Goal: Information Seeking & Learning: Learn about a topic

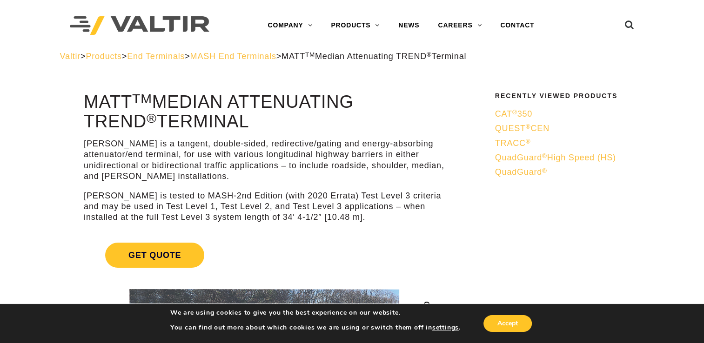
click at [264, 60] on span "MASH End Terminals" at bounding box center [233, 56] width 86 height 9
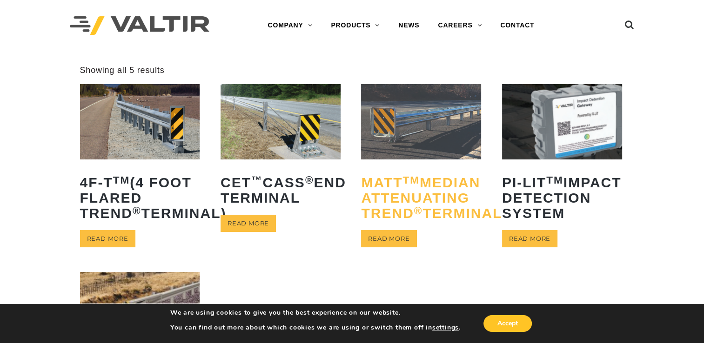
click at [361, 189] on h2 "MATT TM Median Attenuating TREND ® Terminal" at bounding box center [421, 198] width 120 height 60
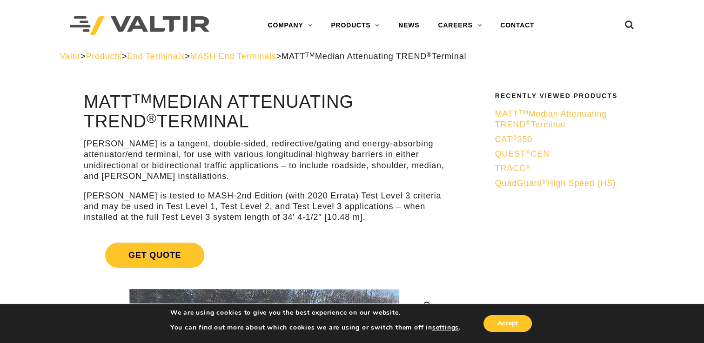
click at [276, 57] on span "MASH End Terminals" at bounding box center [233, 56] width 86 height 9
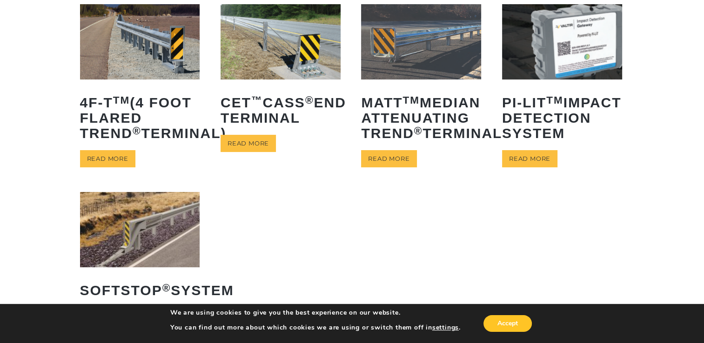
scroll to position [70, 0]
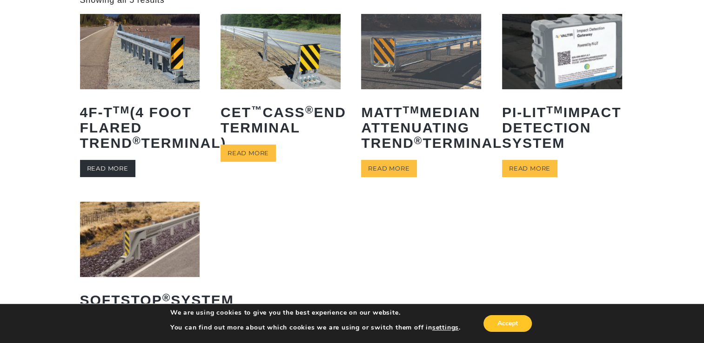
click at [119, 177] on link "Read more" at bounding box center [107, 168] width 55 height 17
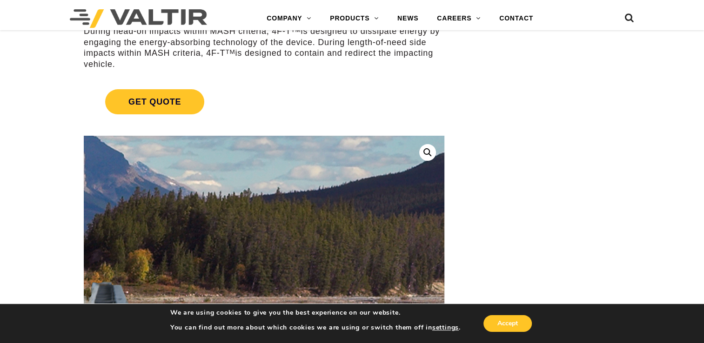
scroll to position [195, 0]
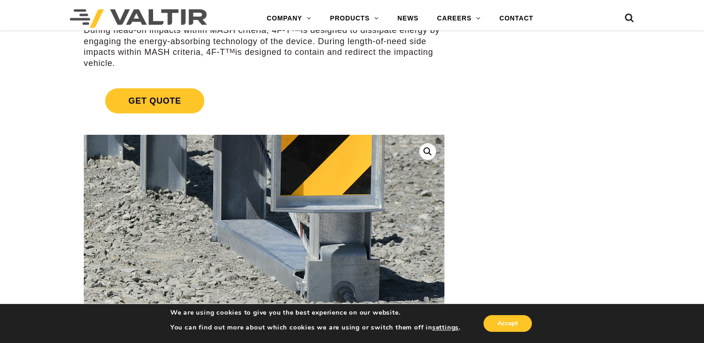
click at [385, 291] on img at bounding box center [47, 65] width 1005 height 710
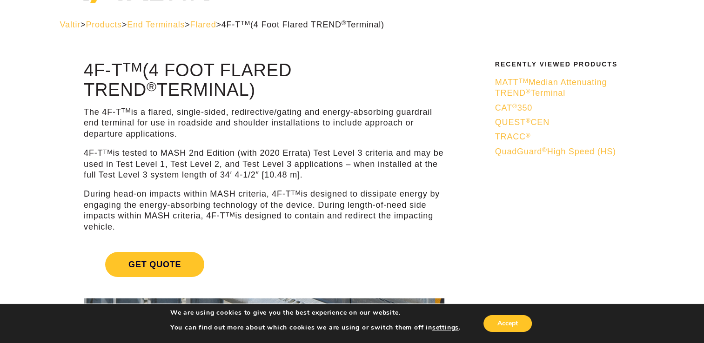
scroll to position [0, 0]
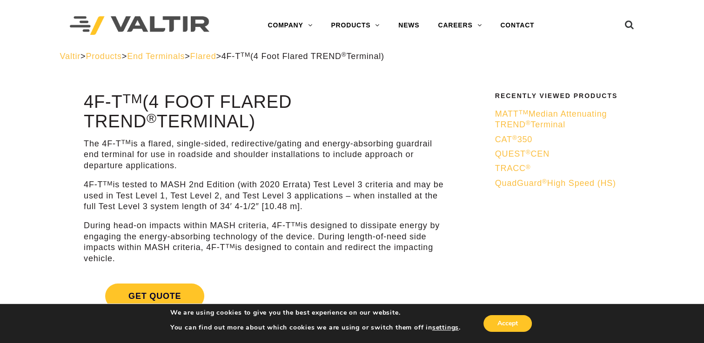
click at [86, 103] on h1 "4F-T TM (4 Foot Flared TREND ® Terminal)" at bounding box center [264, 112] width 360 height 39
drag, startPoint x: 86, startPoint y: 103, endPoint x: 205, endPoint y: 116, distance: 119.8
click at [205, 116] on h1 "4F-T TM (4 Foot Flared TREND ® Terminal)" at bounding box center [264, 112] width 360 height 39
drag, startPoint x: 205, startPoint y: 116, endPoint x: 153, endPoint y: 105, distance: 53.4
copy h1 "4F-T TM (4 Foot Flared TREND ® Terminal)"
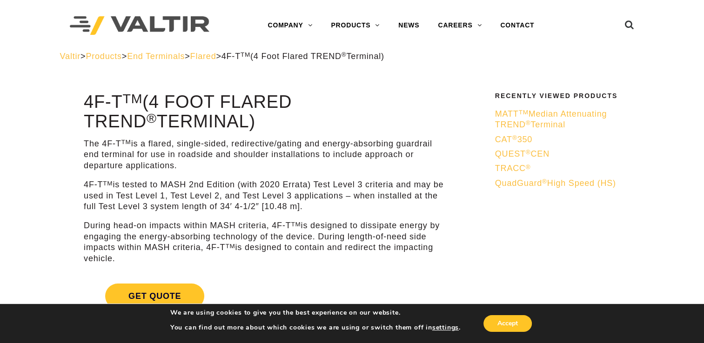
click at [185, 55] on span "End Terminals" at bounding box center [156, 56] width 58 height 9
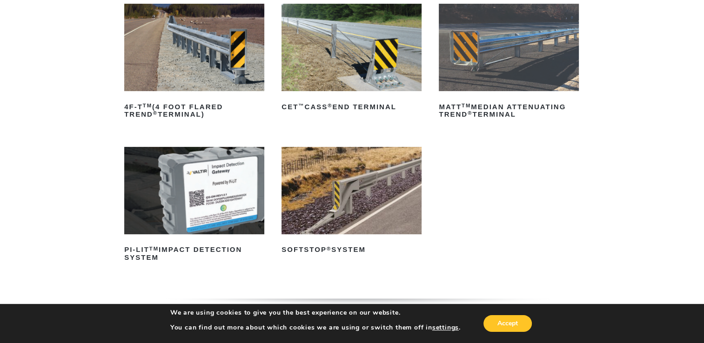
scroll to position [150, 0]
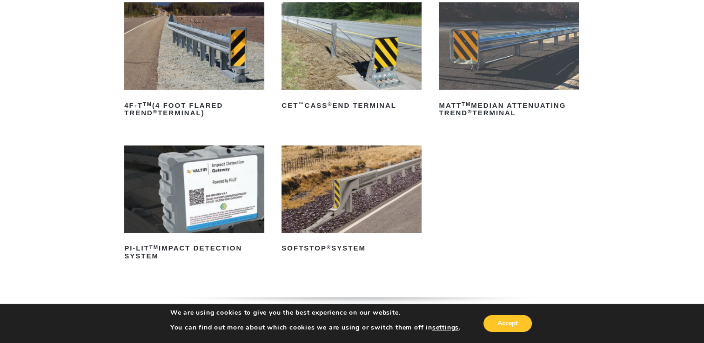
drag, startPoint x: 435, startPoint y: 232, endPoint x: 384, endPoint y: 271, distance: 64.7
click at [384, 271] on ul "4F-T TM (4 Foot Flared TREND ® Terminal) Read more CET ™ CASS ® End Terminal Re…" at bounding box center [351, 145] width 455 height 287
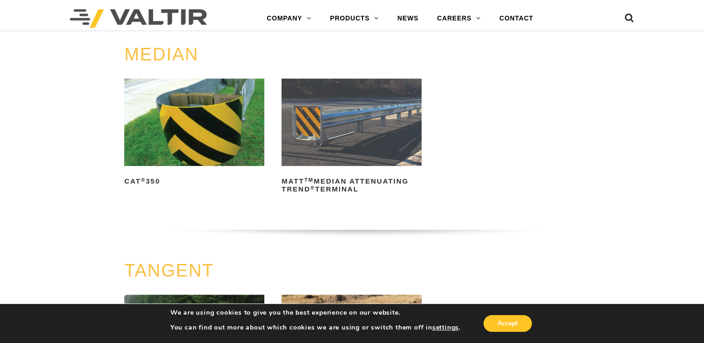
scroll to position [434, 0]
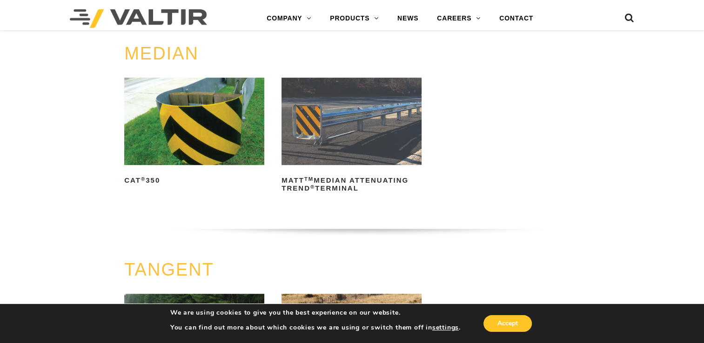
click at [384, 271] on h3 "TANGENT" at bounding box center [351, 270] width 455 height 20
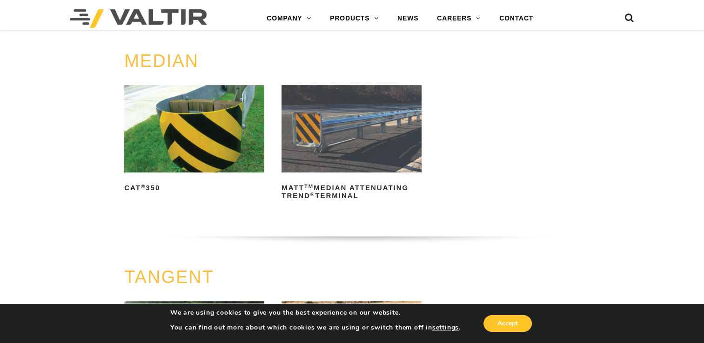
scroll to position [420, 0]
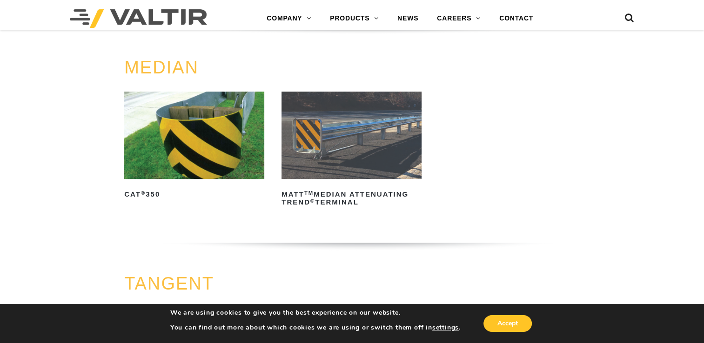
click at [228, 148] on img at bounding box center [194, 135] width 140 height 87
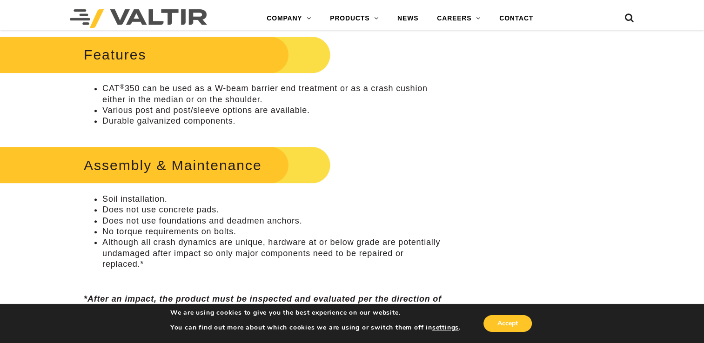
scroll to position [380, 0]
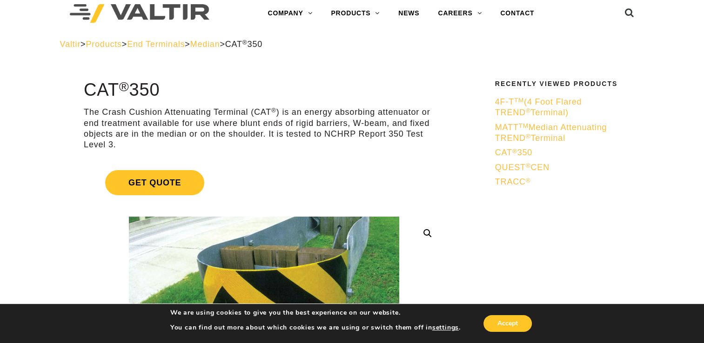
scroll to position [0, 0]
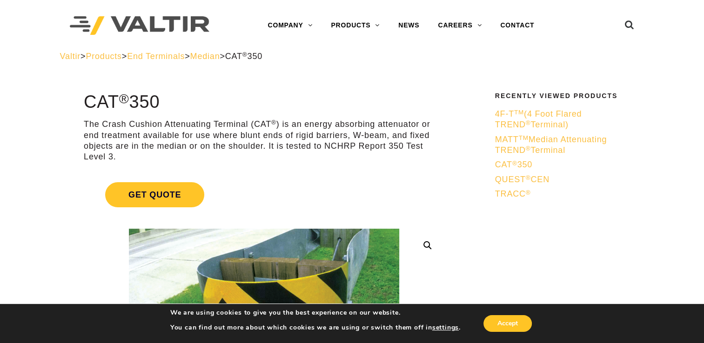
drag, startPoint x: 84, startPoint y: 102, endPoint x: 181, endPoint y: 98, distance: 97.3
click at [181, 98] on h1 "CAT ® 350" at bounding box center [264, 103] width 360 height 20
drag, startPoint x: 181, startPoint y: 98, endPoint x: 152, endPoint y: 107, distance: 30.7
copy h1 "CAT ® 350"
click at [121, 60] on span "Products" at bounding box center [104, 56] width 36 height 9
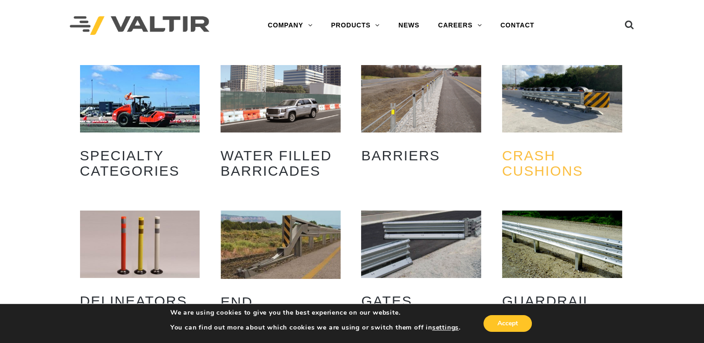
click at [538, 159] on h2 "Crash Cushions (31)" at bounding box center [562, 163] width 120 height 45
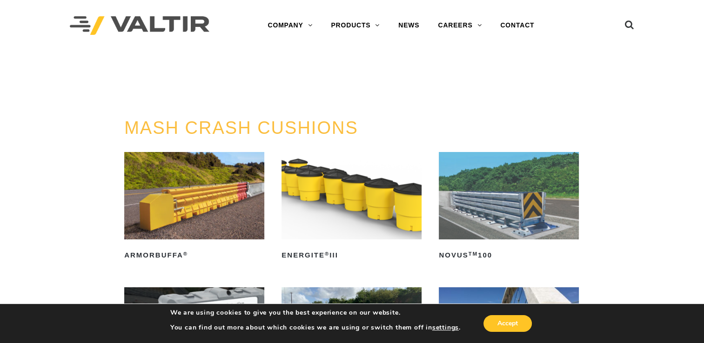
click at [115, 70] on link "PRODUCTS" at bounding box center [112, 71] width 65 height 12
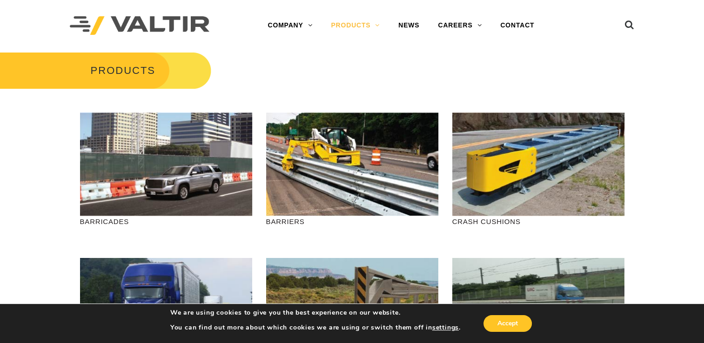
click at [304, 220] on p "BARRIERS" at bounding box center [352, 221] width 172 height 11
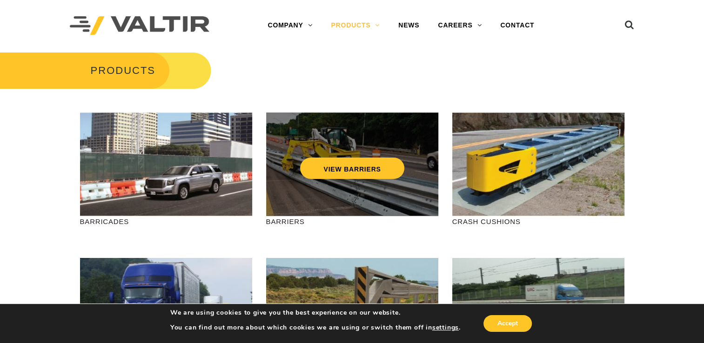
click at [298, 192] on div "VIEW BARRIERS" at bounding box center [352, 165] width 172 height 104
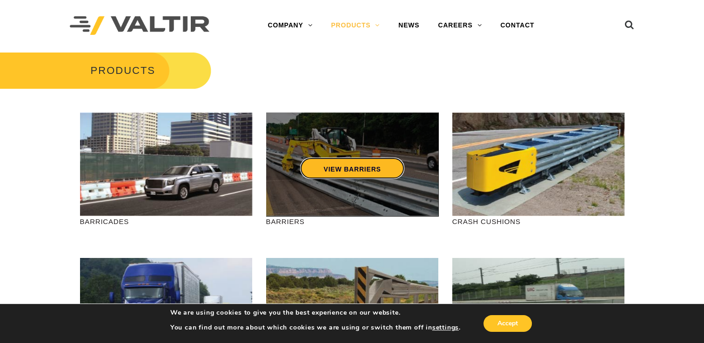
click at [335, 170] on link "VIEW BARRIERS" at bounding box center [352, 168] width 104 height 21
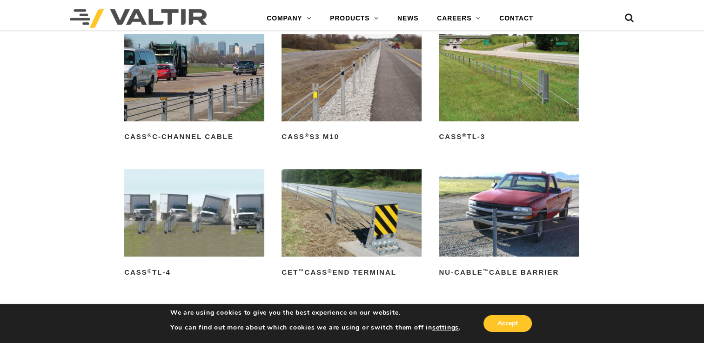
scroll to position [479, 0]
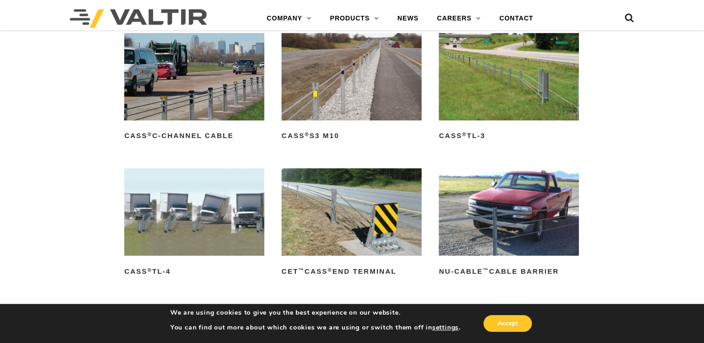
click at [176, 241] on img at bounding box center [194, 211] width 140 height 87
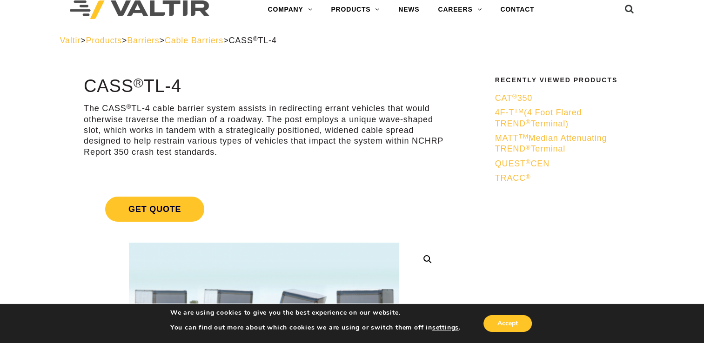
scroll to position [12, 0]
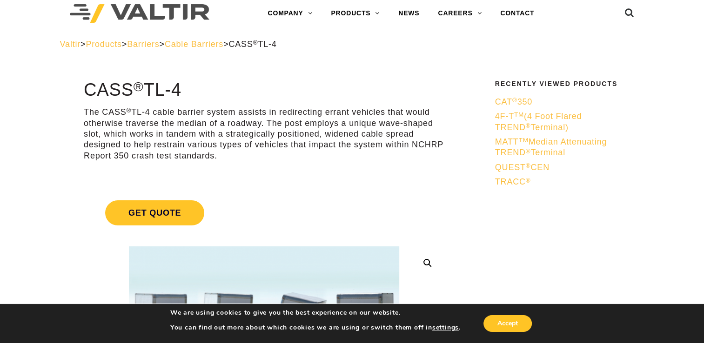
click at [86, 90] on h1 "CASS ® TL-4" at bounding box center [264, 90] width 360 height 20
drag, startPoint x: 84, startPoint y: 88, endPoint x: 142, endPoint y: 85, distance: 58.7
click at [142, 85] on h1 "CASS ® TL-4" at bounding box center [264, 90] width 360 height 20
drag, startPoint x: 142, startPoint y: 85, endPoint x: 121, endPoint y: 89, distance: 21.3
copy h1 "CASS ®"
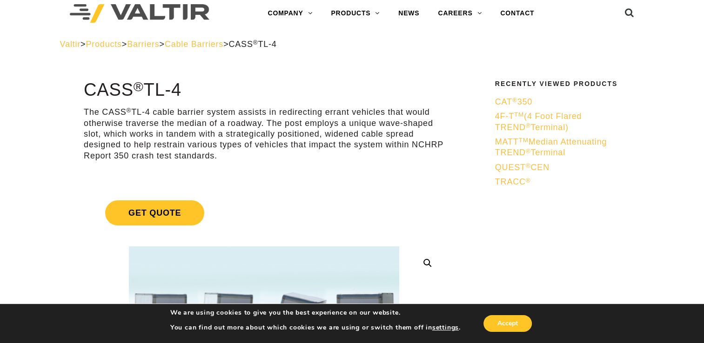
copy h1 "CASS ®"
click at [215, 46] on span "Cable Barriers" at bounding box center [194, 44] width 59 height 9
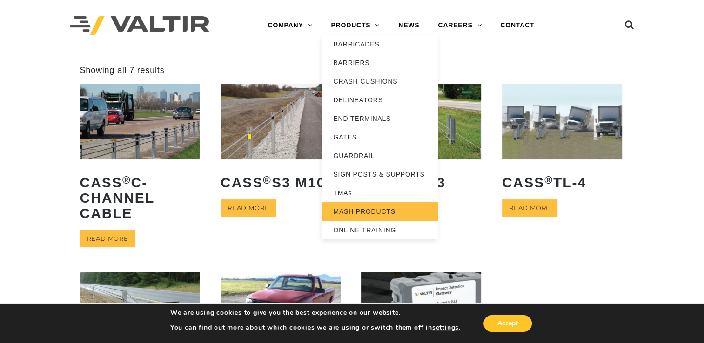
click at [376, 208] on link "MASH PRODUCTS" at bounding box center [379, 211] width 116 height 19
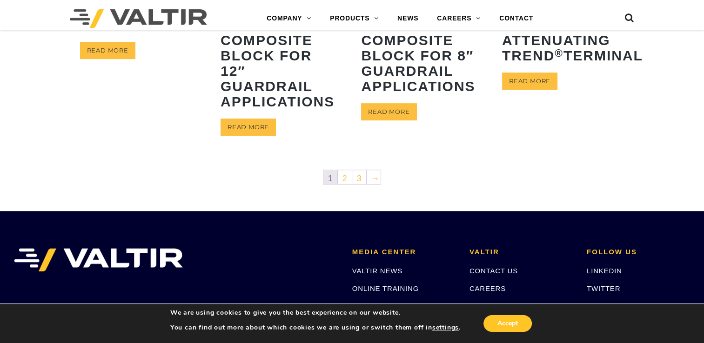
scroll to position [553, 0]
click at [344, 178] on link "2" at bounding box center [345, 177] width 14 height 14
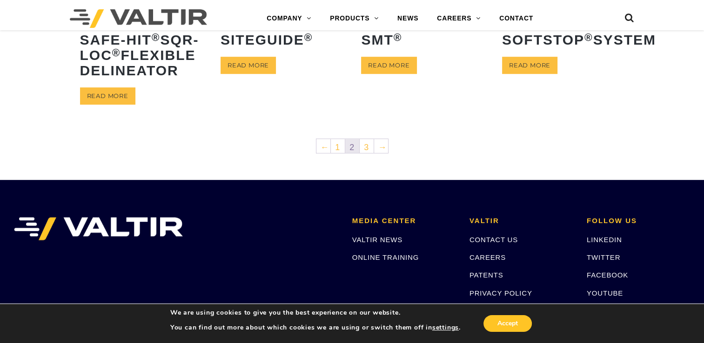
scroll to position [519, 0]
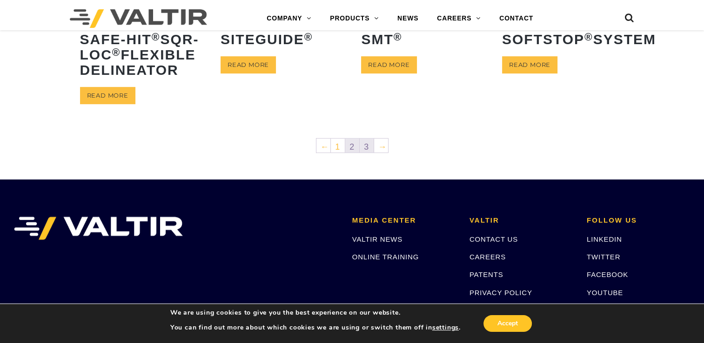
click at [365, 153] on link "3" at bounding box center [367, 146] width 14 height 14
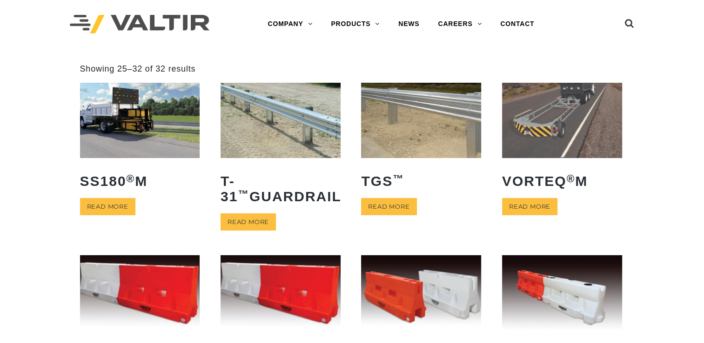
scroll to position [2, 0]
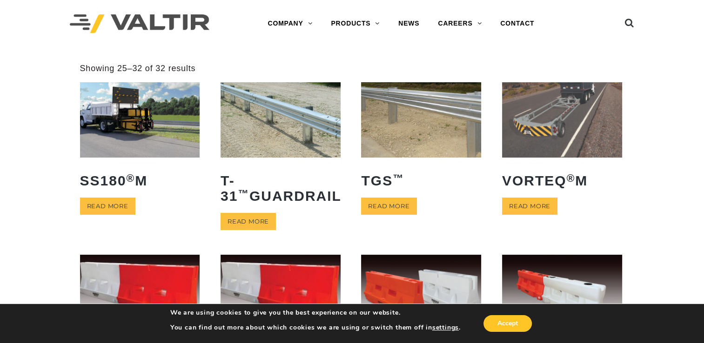
click at [365, 176] on h2 "TGS ™" at bounding box center [421, 180] width 120 height 29
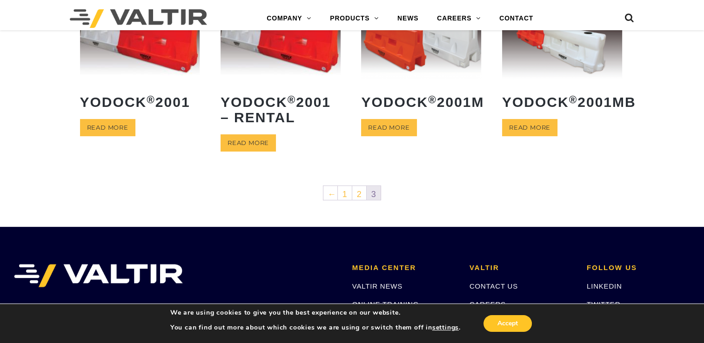
scroll to position [253, 0]
click at [435, 206] on body "Menu COMPANY ABOUT VALTIR OUR HISTORY RENTALS INTERNATIONAL PRODUCTS BARRICADES…" at bounding box center [352, 126] width 704 height 759
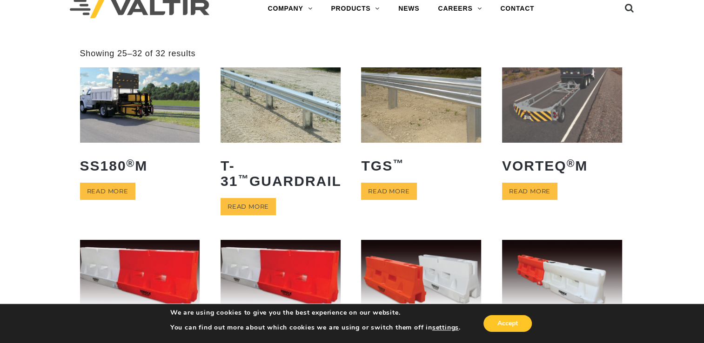
scroll to position [0, 0]
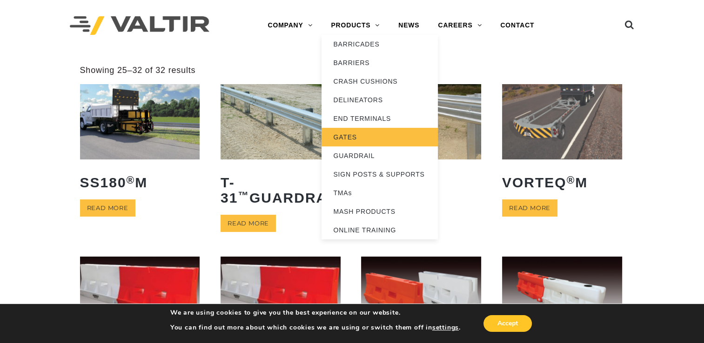
click at [348, 137] on link "GATES" at bounding box center [379, 137] width 116 height 19
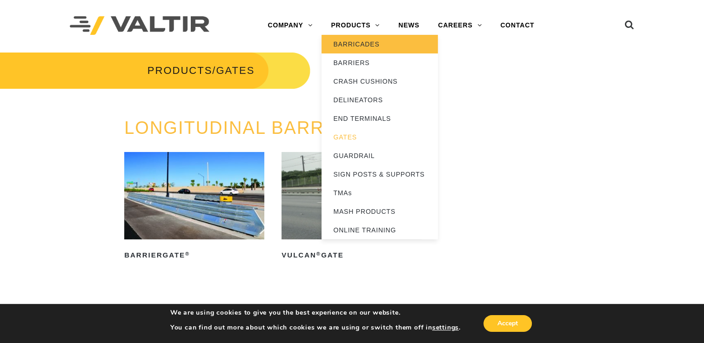
click at [369, 40] on link "BARRICADES" at bounding box center [379, 44] width 116 height 19
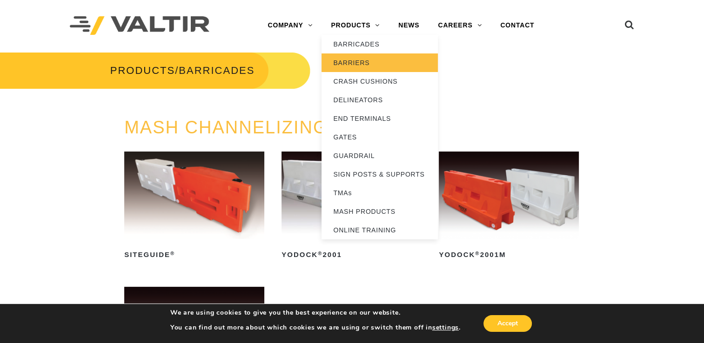
click at [360, 62] on link "BARRIERS" at bounding box center [379, 62] width 116 height 19
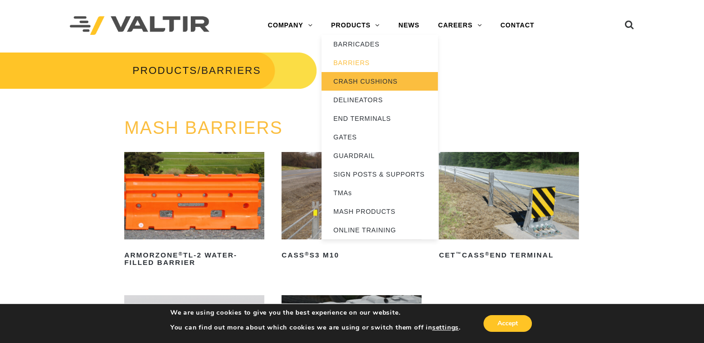
click at [375, 82] on link "CRASH CUSHIONS" at bounding box center [379, 81] width 116 height 19
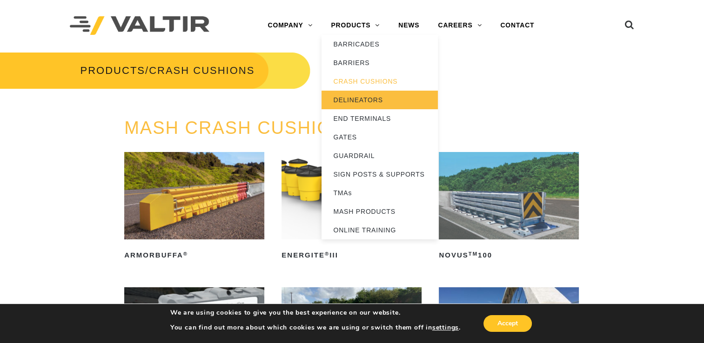
click at [374, 97] on link "DELINEATORS" at bounding box center [379, 100] width 116 height 19
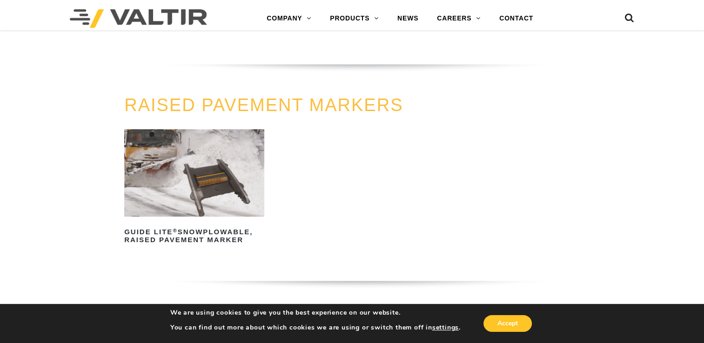
scroll to position [449, 0]
click at [393, 185] on ul "GUIDE LITE ® Snowplowable, Raised Pavement Marker Read more" at bounding box center [351, 199] width 455 height 143
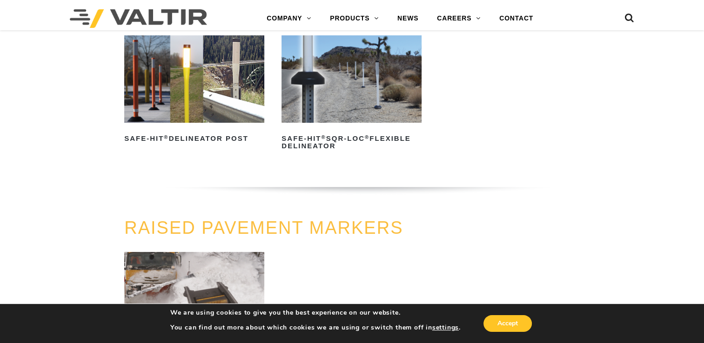
scroll to position [319, 0]
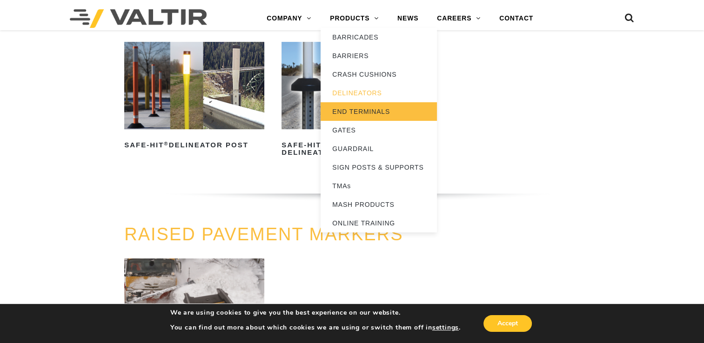
click at [372, 108] on link "END TERMINALS" at bounding box center [378, 111] width 116 height 19
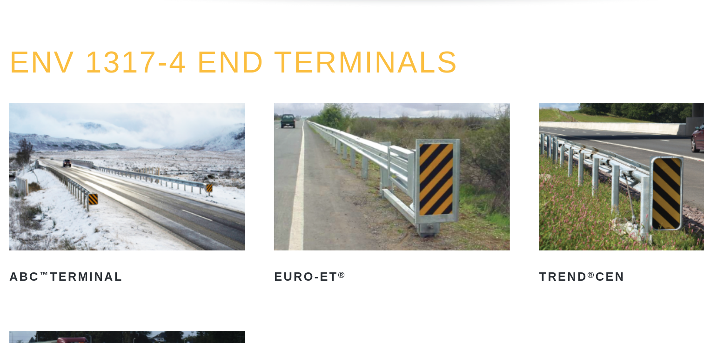
scroll to position [982, 0]
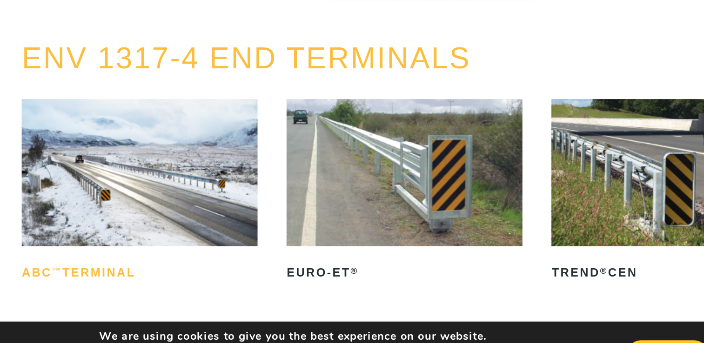
click at [181, 274] on h2 "ABC ™ Terminal" at bounding box center [194, 275] width 140 height 15
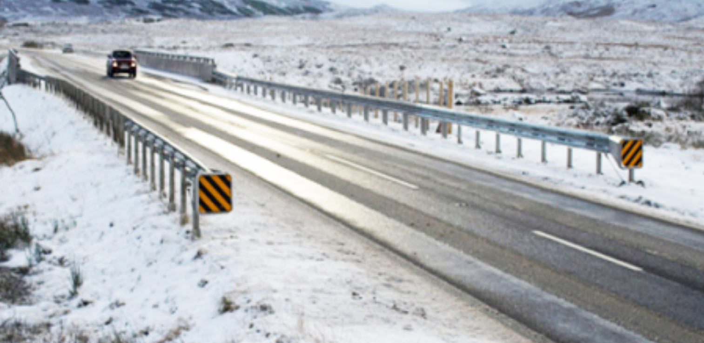
scroll to position [150, 0]
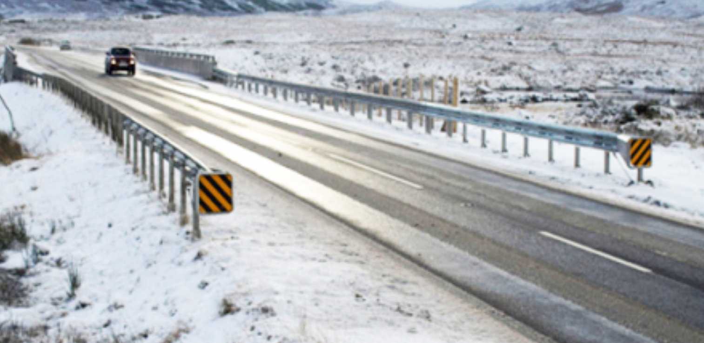
click at [232, 175] on img at bounding box center [264, 155] width 270 height 152
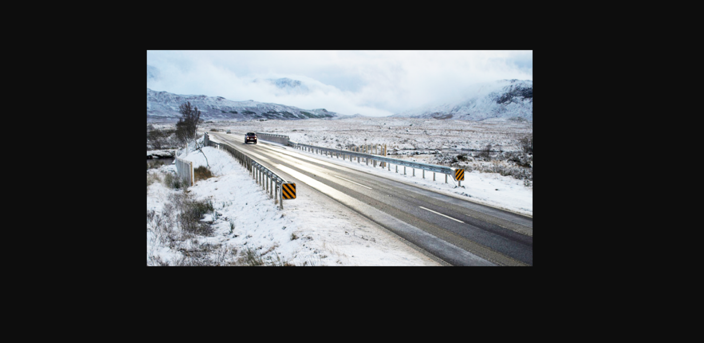
click at [542, 151] on div at bounding box center [355, 171] width 711 height 343
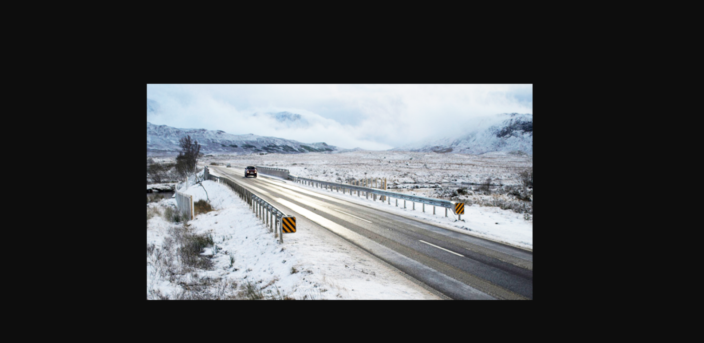
scroll to position [0, 0]
click at [417, 39] on div at bounding box center [355, 171] width 711 height 343
drag, startPoint x: 417, startPoint y: 39, endPoint x: 218, endPoint y: -18, distance: 206.6
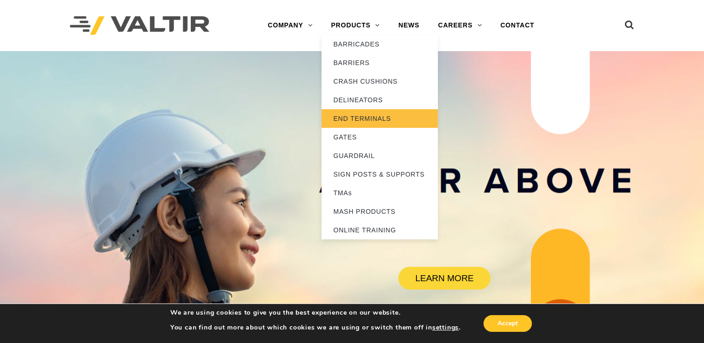
click at [383, 122] on link "END TERMINALS" at bounding box center [379, 118] width 116 height 19
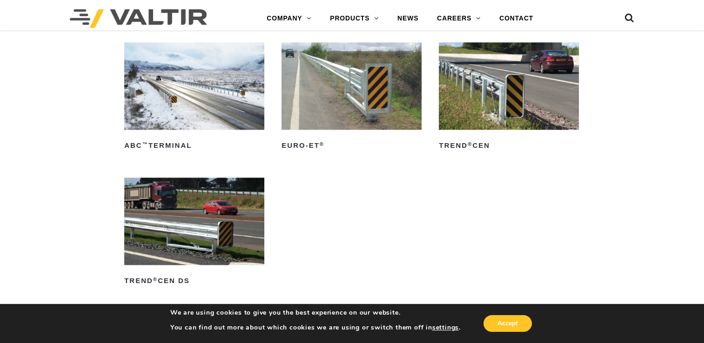
scroll to position [1118, 0]
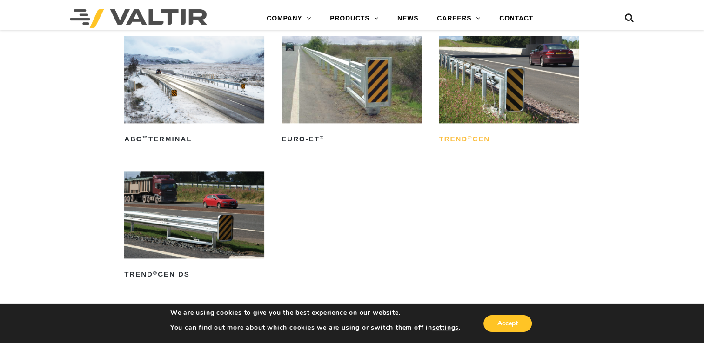
click at [470, 142] on h2 "TREND ® CEN" at bounding box center [509, 139] width 140 height 15
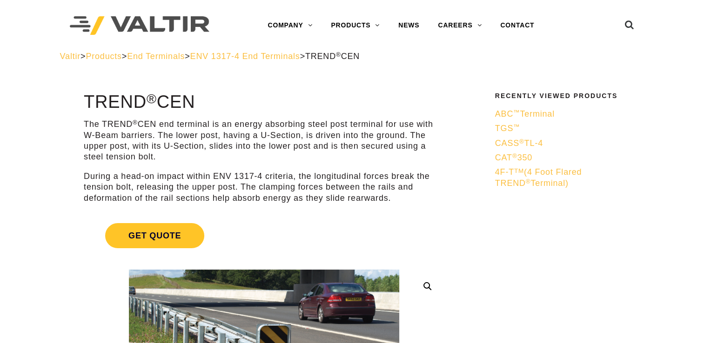
click at [470, 142] on div "Recently Viewed Products ABC ™ Terminal TGS ™ CASS ® TL-4 CAT ® 350 4F-T TM (4 …" at bounding box center [557, 149] width 176 height 112
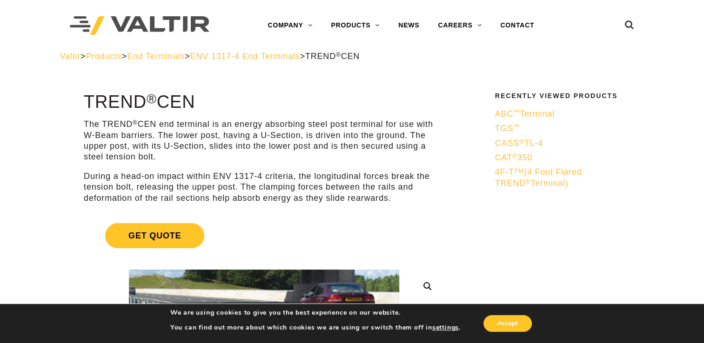
drag, startPoint x: 85, startPoint y: 100, endPoint x: 206, endPoint y: 93, distance: 121.6
click at [206, 93] on h1 "TREND ® CEN" at bounding box center [264, 103] width 360 height 20
drag, startPoint x: 206, startPoint y: 93, endPoint x: 182, endPoint y: 100, distance: 25.0
copy h1 "TREND ® CEN"
click at [249, 102] on h1 "TREND ® CEN" at bounding box center [264, 103] width 360 height 20
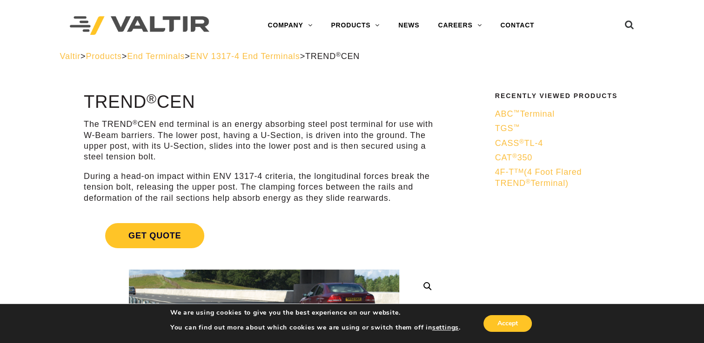
click at [121, 60] on span "Products" at bounding box center [104, 56] width 36 height 9
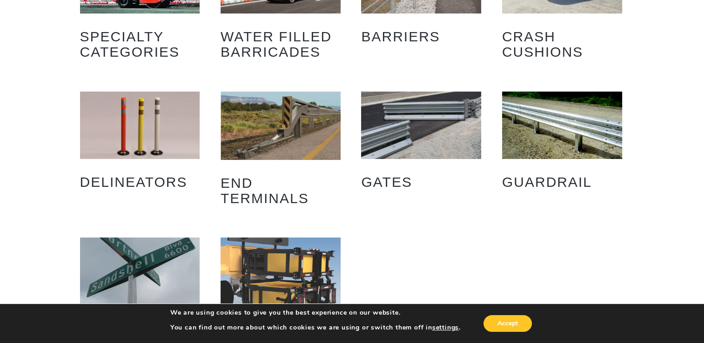
scroll to position [121, 0]
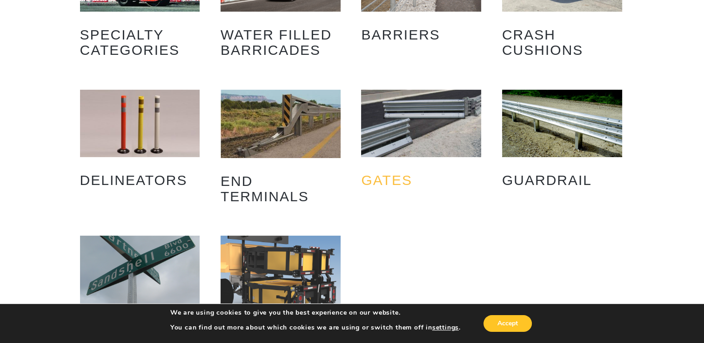
click at [402, 169] on h2 "Gates (2)" at bounding box center [421, 180] width 120 height 29
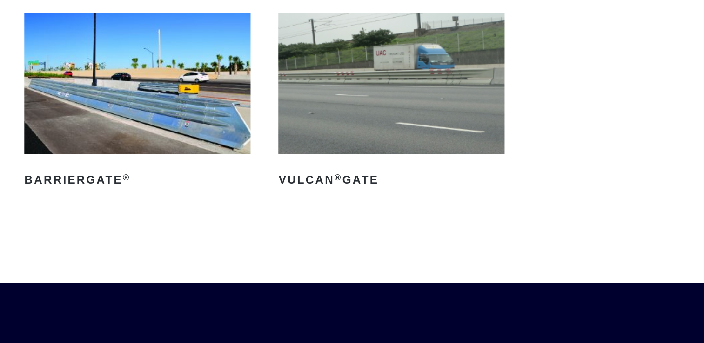
scroll to position [100, 0]
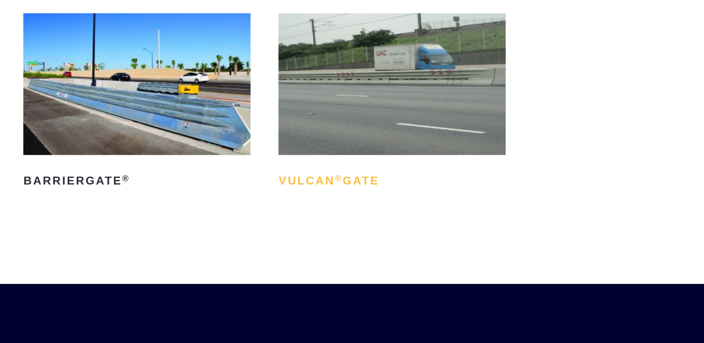
click at [300, 153] on h2 "Vulcan ® Gate" at bounding box center [351, 154] width 140 height 15
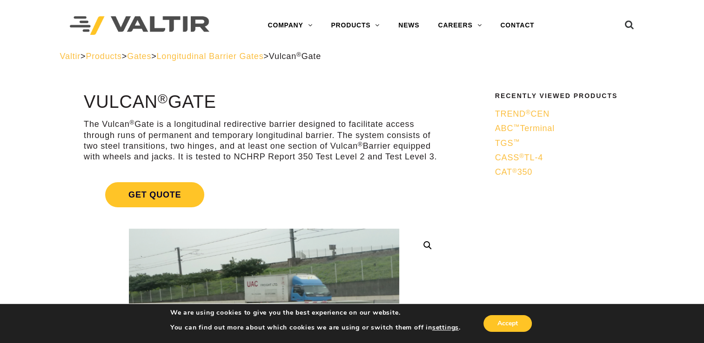
drag, startPoint x: 0, startPoint y: 0, endPoint x: 310, endPoint y: 179, distance: 357.6
click at [310, 179] on link "Get Quote" at bounding box center [264, 194] width 360 height 47
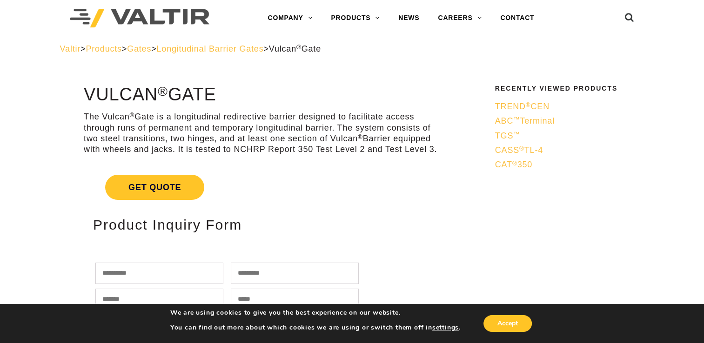
scroll to position [7, 0]
click at [335, 220] on h2 "Product Inquiry Form" at bounding box center [264, 224] width 342 height 15
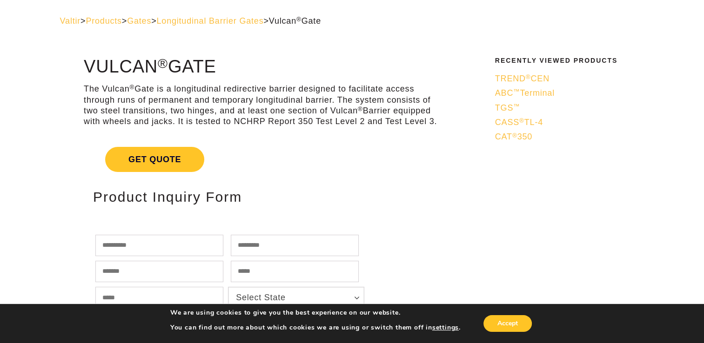
scroll to position [35, 0]
drag, startPoint x: 87, startPoint y: 70, endPoint x: 224, endPoint y: 63, distance: 136.5
click at [224, 63] on h1 "Vulcan ® Gate" at bounding box center [264, 67] width 360 height 20
drag, startPoint x: 224, startPoint y: 63, endPoint x: 211, endPoint y: 68, distance: 14.0
copy h1 "Vulcan ® Gate"
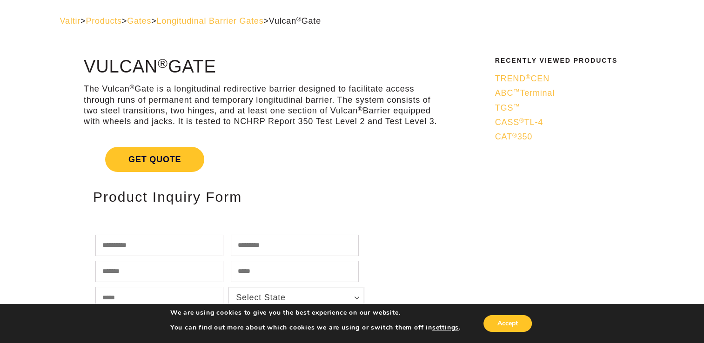
click at [121, 20] on span "Products" at bounding box center [104, 20] width 36 height 9
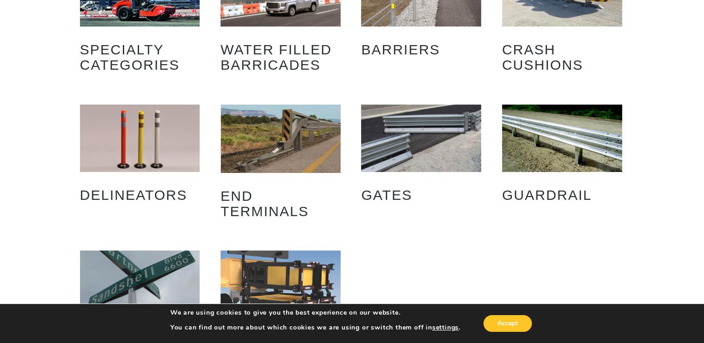
scroll to position [110, 0]
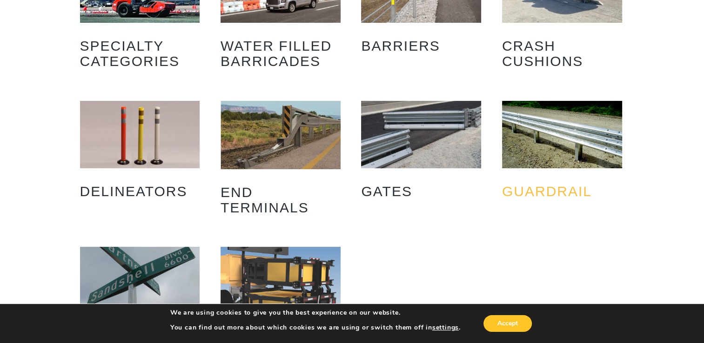
click at [543, 189] on h2 "Guardrail (8)" at bounding box center [562, 191] width 120 height 29
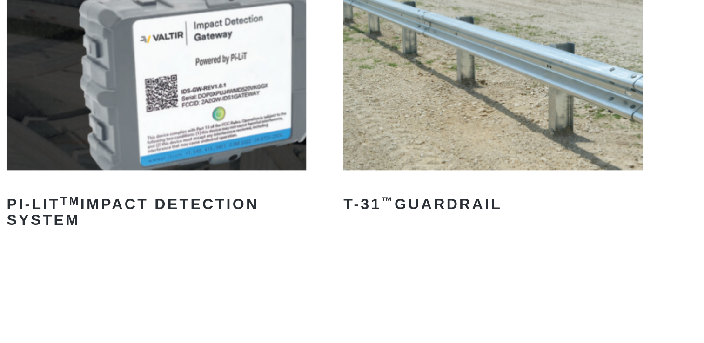
scroll to position [95, 0]
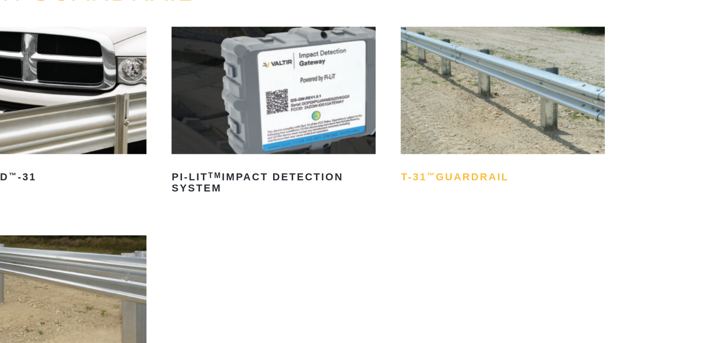
click at [489, 160] on h2 "T-31 ™ Guardrail" at bounding box center [509, 160] width 140 height 15
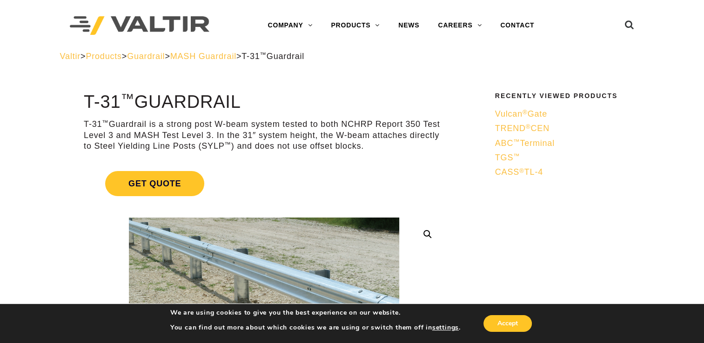
click at [236, 57] on span "MASH Guardrail" at bounding box center [203, 56] width 66 height 9
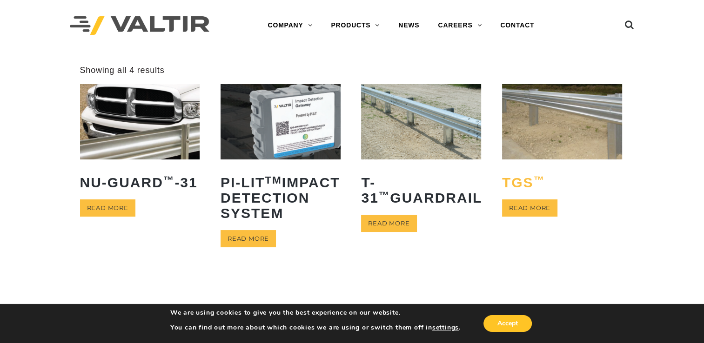
click at [513, 186] on h2 "TGS ™" at bounding box center [562, 182] width 120 height 29
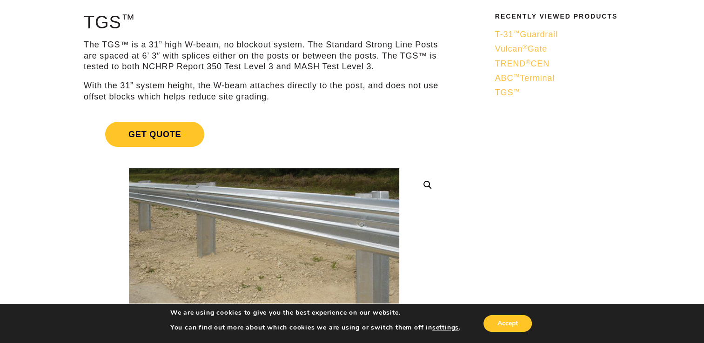
scroll to position [79, 0]
click at [85, 21] on h1 "TGS ™" at bounding box center [264, 23] width 360 height 20
drag, startPoint x: 85, startPoint y: 21, endPoint x: 140, endPoint y: 18, distance: 54.5
click at [140, 18] on h1 "TGS ™" at bounding box center [264, 23] width 360 height 20
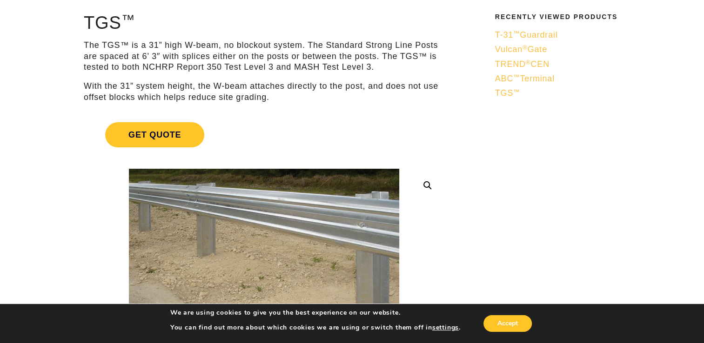
drag, startPoint x: 140, startPoint y: 18, endPoint x: 124, endPoint y: 25, distance: 16.9
copy h1 "TGS ™"
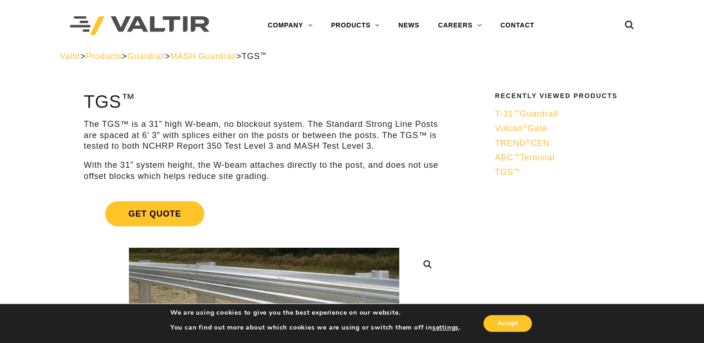
click at [165, 58] on span "Guardrail" at bounding box center [146, 56] width 38 height 9
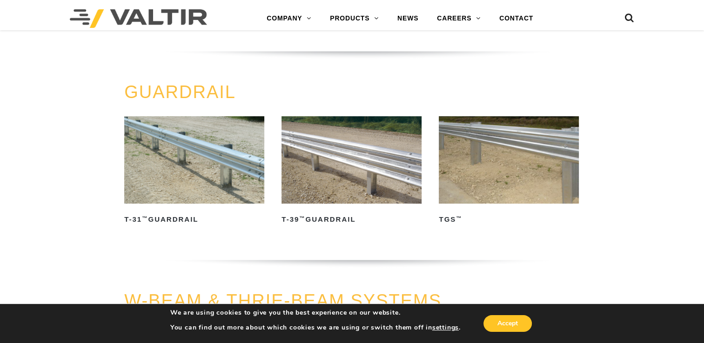
scroll to position [389, 0]
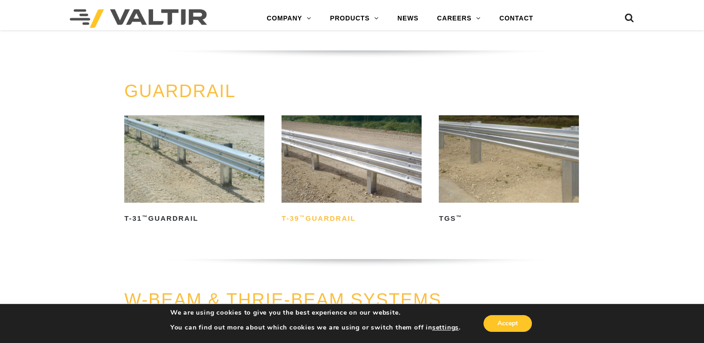
click at [318, 215] on h2 "T-39 ™ Guardrail" at bounding box center [351, 218] width 140 height 15
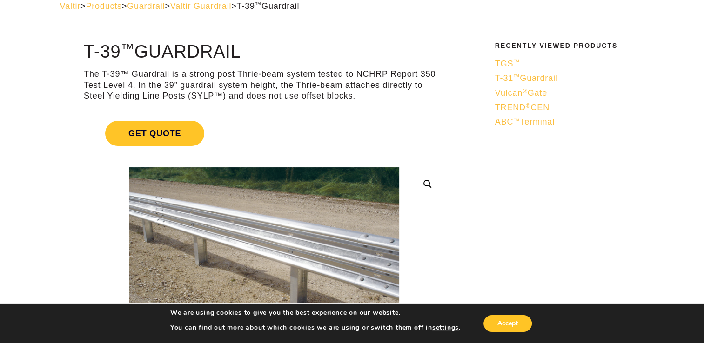
scroll to position [49, 0]
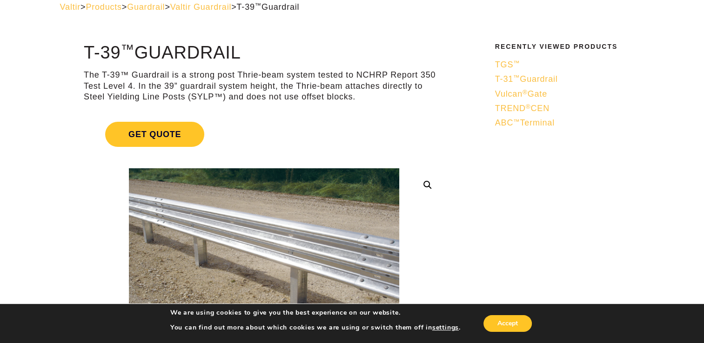
drag, startPoint x: 84, startPoint y: 49, endPoint x: 129, endPoint y: 48, distance: 44.7
click at [129, 48] on h1 "T-39 ™ Guardrail" at bounding box center [264, 53] width 360 height 20
drag, startPoint x: 129, startPoint y: 48, endPoint x: 121, endPoint y: 51, distance: 8.6
copy h1 "T-39 ™"
click at [165, 9] on span "Guardrail" at bounding box center [146, 6] width 38 height 9
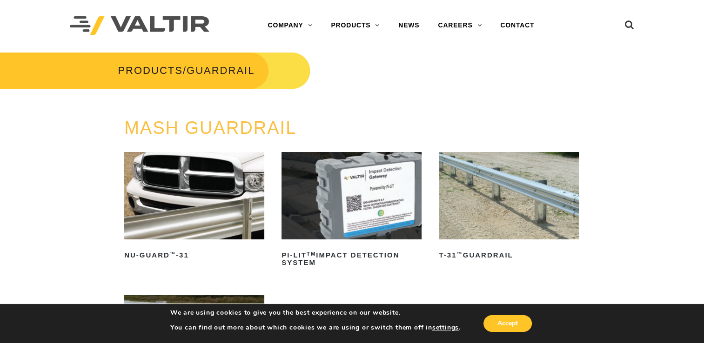
click at [367, 122] on h3 "MASH GUARDRAIL" at bounding box center [351, 129] width 455 height 20
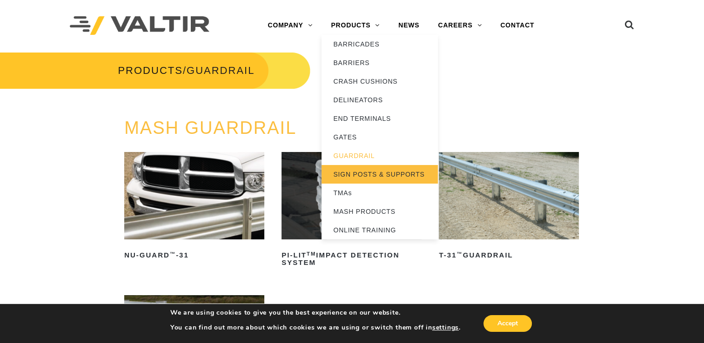
click at [380, 178] on link "SIGN POSTS & SUPPORTS" at bounding box center [379, 174] width 116 height 19
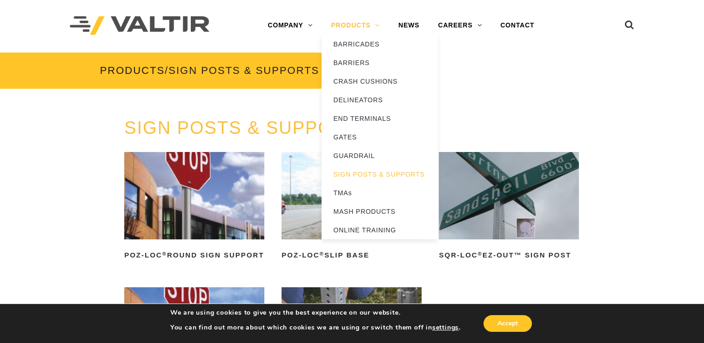
click at [376, 24] on link "PRODUCTS" at bounding box center [354, 25] width 67 height 19
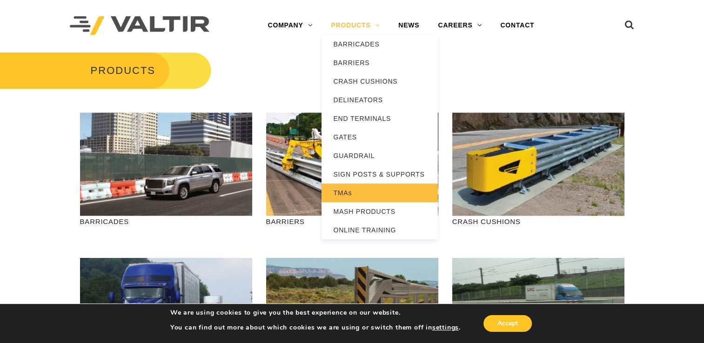
click at [352, 192] on link "TMAs" at bounding box center [379, 193] width 116 height 19
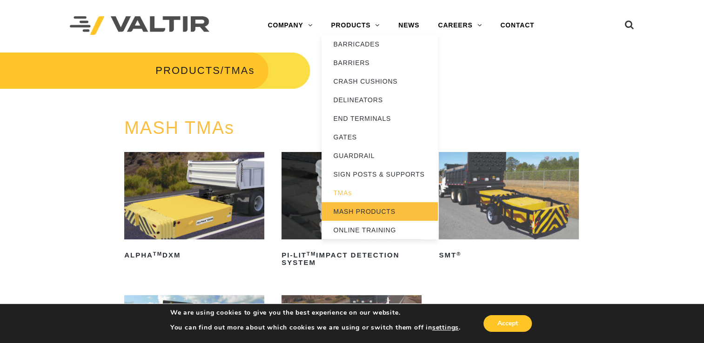
click at [377, 209] on link "MASH PRODUCTS" at bounding box center [379, 211] width 116 height 19
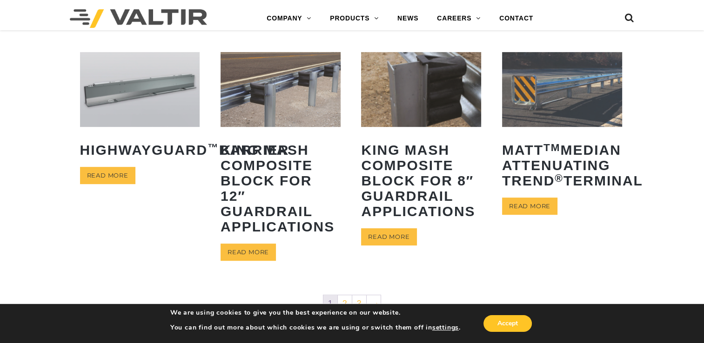
scroll to position [428, 0]
click at [372, 185] on h2 "King MASH Composite Block for 8″ Guardrail Applications" at bounding box center [421, 180] width 120 height 91
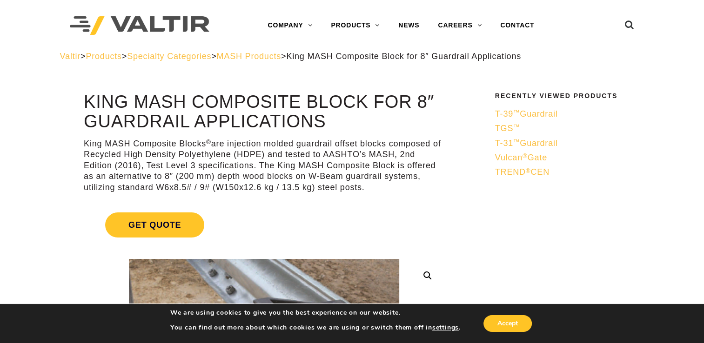
click at [275, 59] on span "MASH Products" at bounding box center [249, 56] width 64 height 9
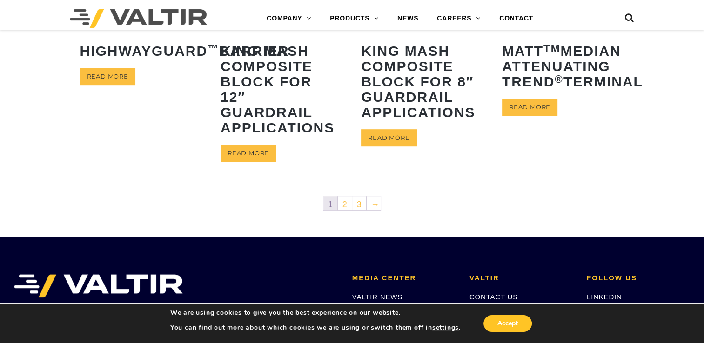
scroll to position [527, 0]
click at [110, 85] on link "Read more" at bounding box center [107, 76] width 55 height 17
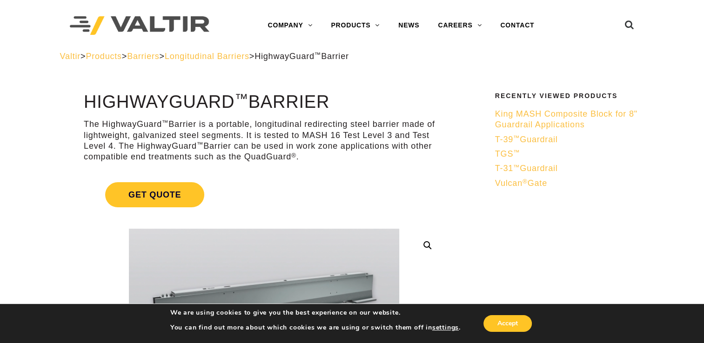
click at [159, 59] on span "Barriers" at bounding box center [143, 56] width 32 height 9
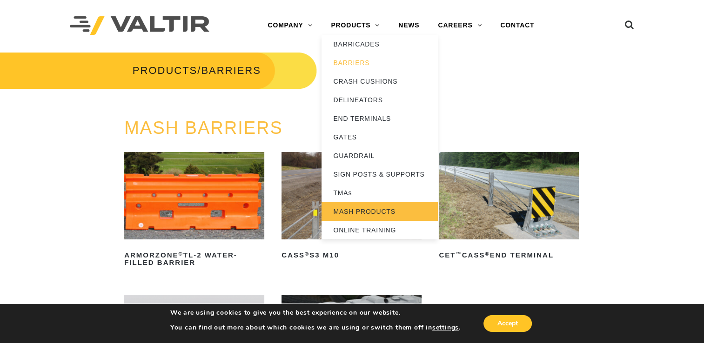
click at [372, 207] on link "MASH PRODUCTS" at bounding box center [379, 211] width 116 height 19
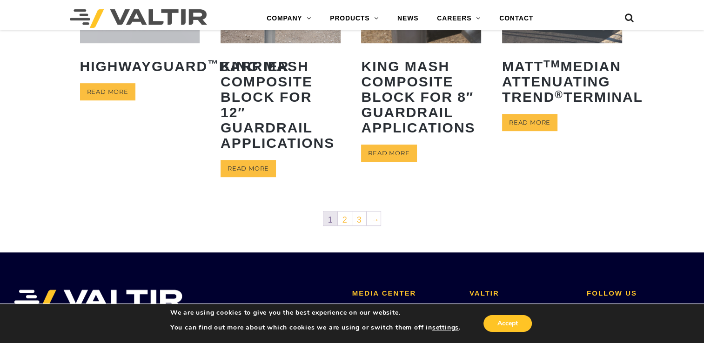
scroll to position [512, 0]
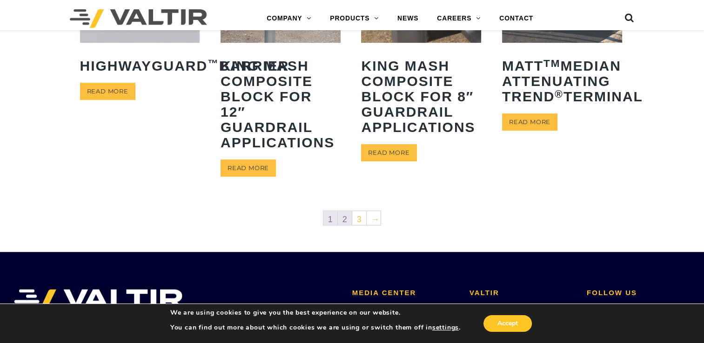
click at [345, 220] on link "2" at bounding box center [345, 218] width 14 height 14
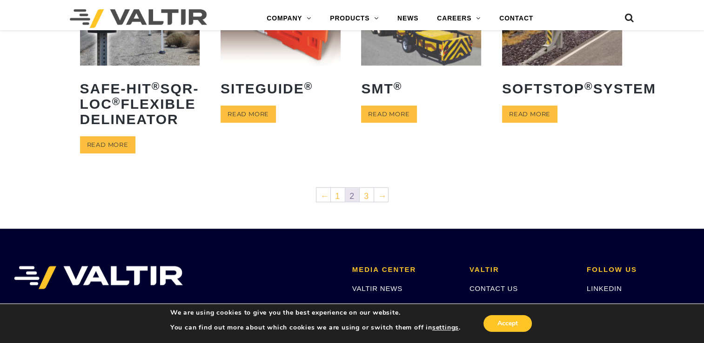
scroll to position [470, 0]
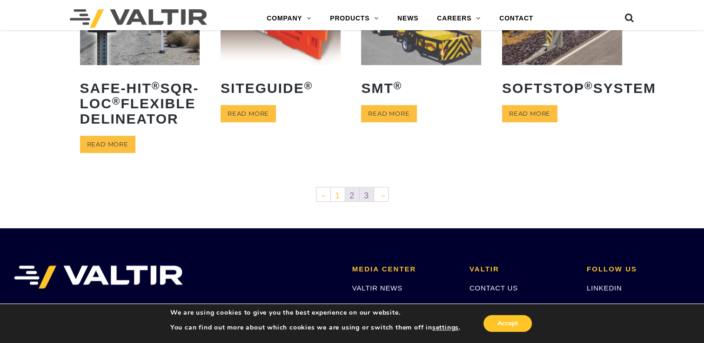
click at [366, 201] on link "3" at bounding box center [367, 194] width 14 height 14
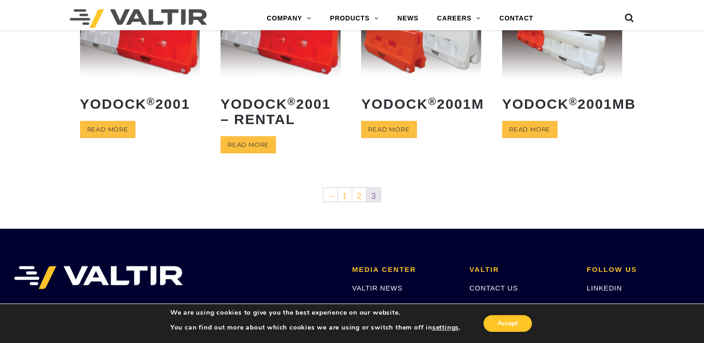
scroll to position [253, 0]
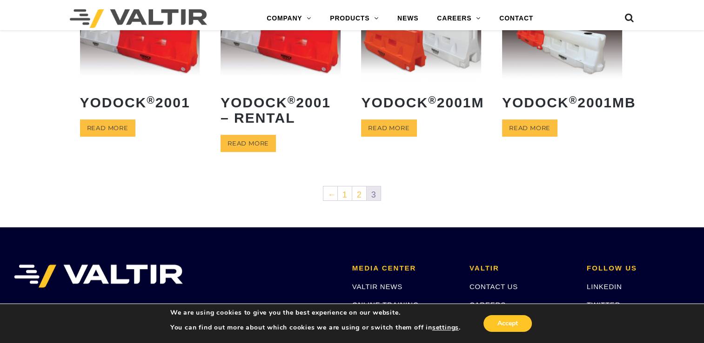
click at [418, 194] on nav "← 1 2 3" at bounding box center [352, 195] width 544 height 19
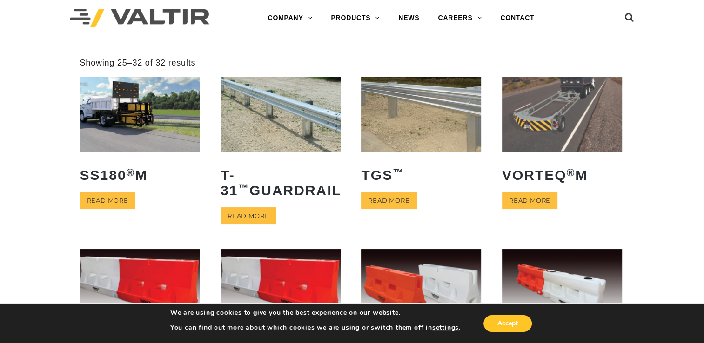
scroll to position [0, 0]
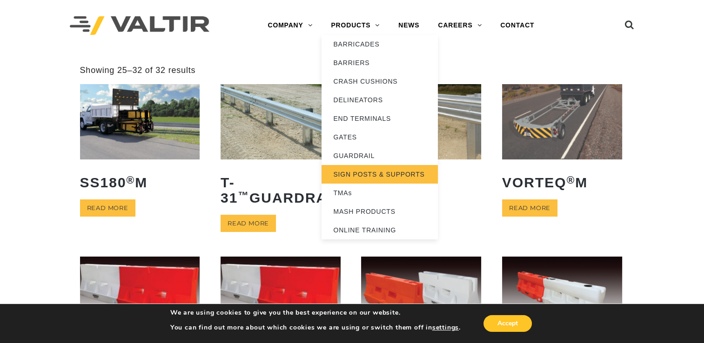
click at [367, 170] on link "SIGN POSTS & SUPPORTS" at bounding box center [379, 174] width 116 height 19
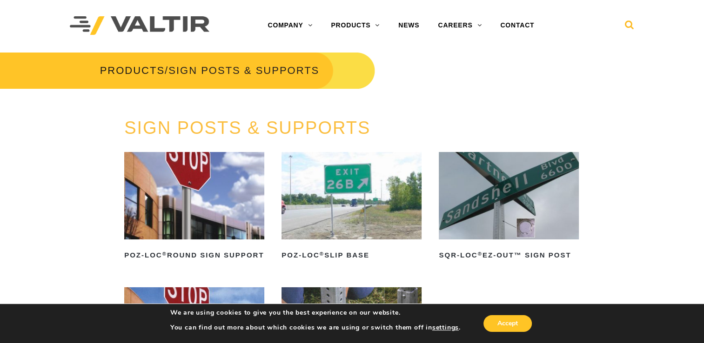
click at [629, 25] on icon at bounding box center [629, 27] width 9 height 14
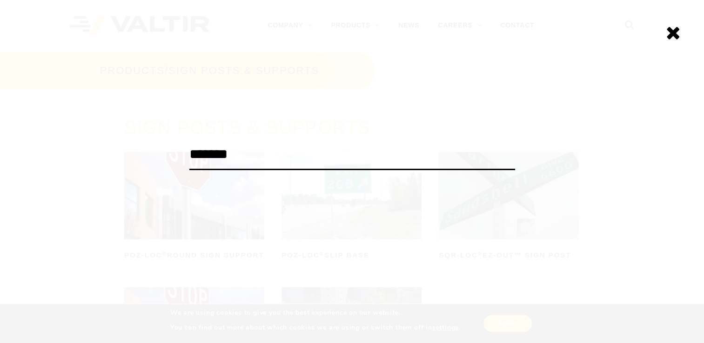
type input "*******"
click input "******" at bounding box center [0, 0] width 0 height 0
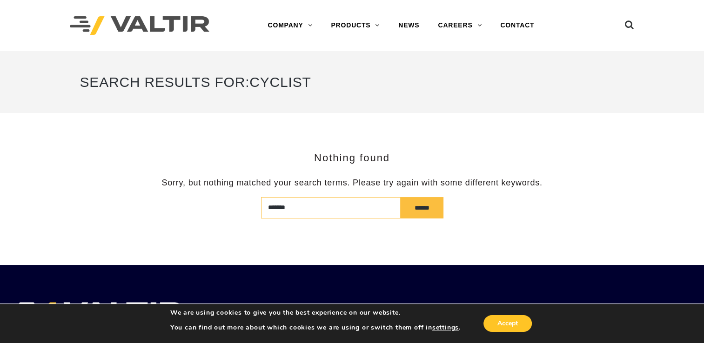
click at [292, 208] on input "*******" at bounding box center [331, 207] width 140 height 21
type input "*"
type input "**********"
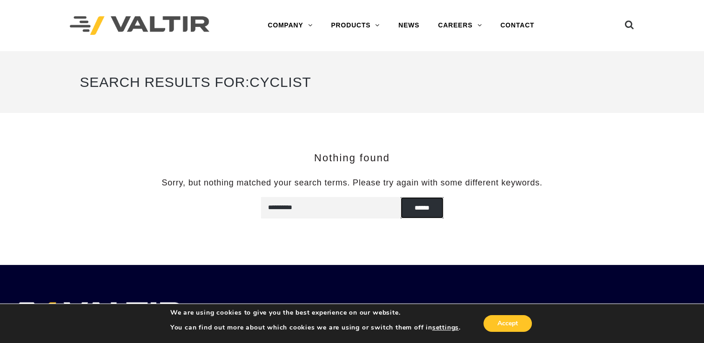
click at [415, 213] on input "******" at bounding box center [421, 207] width 43 height 21
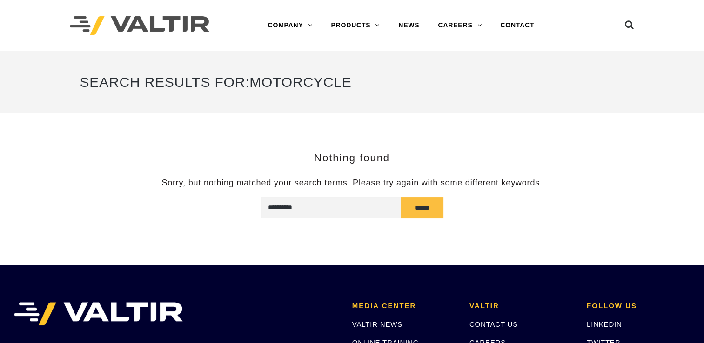
click at [415, 213] on input "******" at bounding box center [421, 207] width 43 height 21
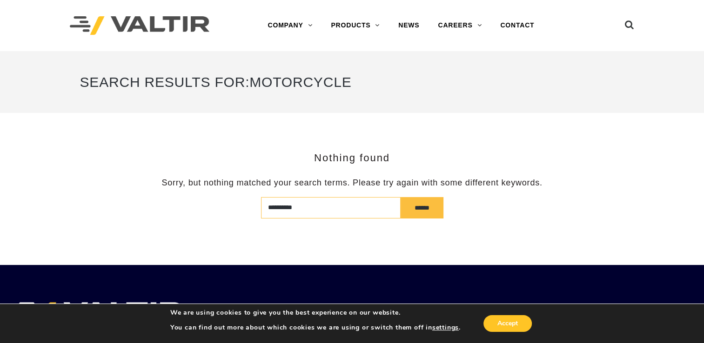
click at [305, 204] on input "**********" at bounding box center [331, 207] width 140 height 21
type input "*"
type input "******"
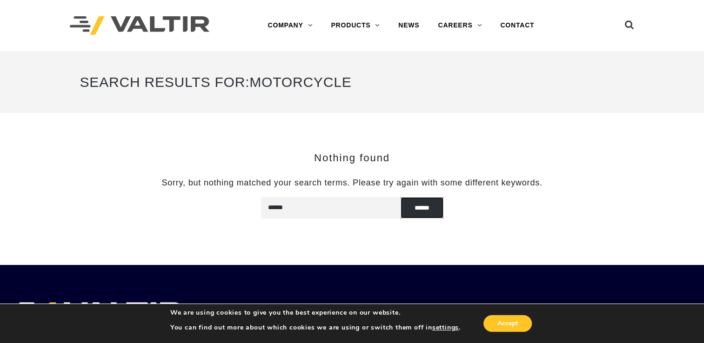
click at [424, 207] on input "******" at bounding box center [421, 207] width 43 height 21
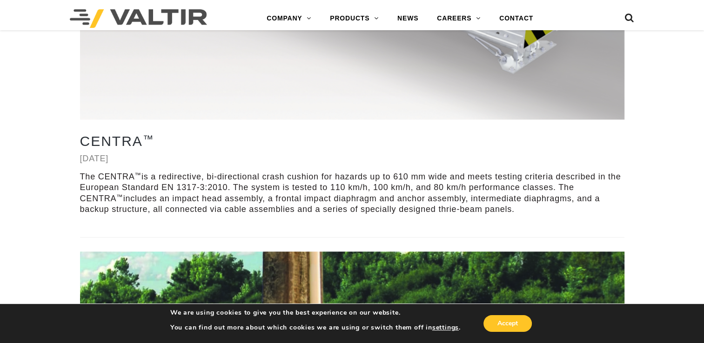
scroll to position [1127, 0]
drag, startPoint x: 0, startPoint y: 0, endPoint x: 424, endPoint y: 207, distance: 472.2
click at [424, 207] on p "The CENTRA ™ is a redirective, bi-directional crash cushion for hazards up to 6…" at bounding box center [352, 194] width 544 height 44
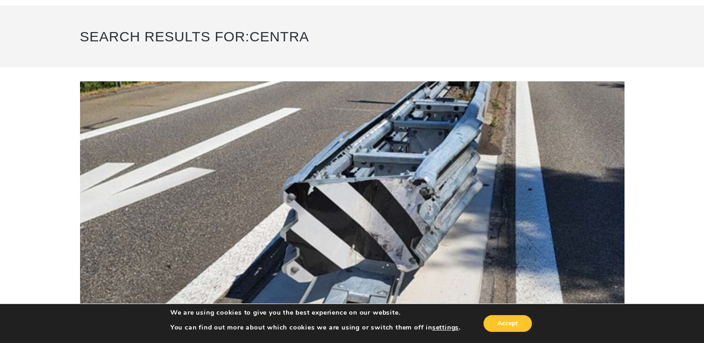
scroll to position [0, 0]
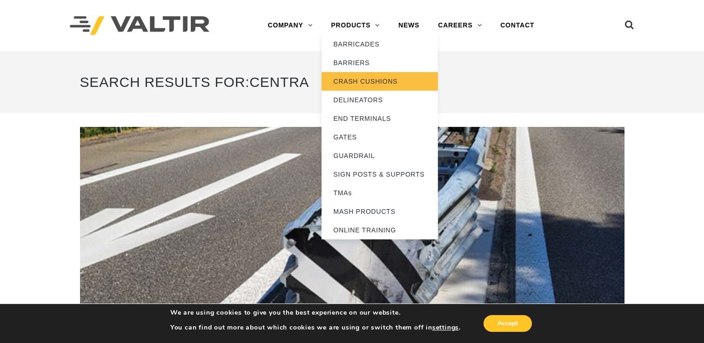
click at [378, 77] on link "CRASH CUSHIONS" at bounding box center [379, 81] width 116 height 19
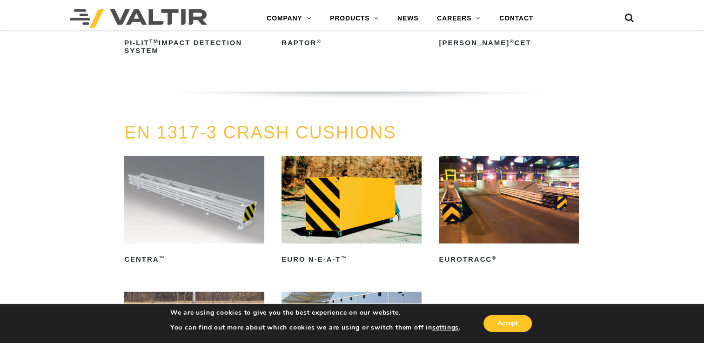
scroll to position [2557, 0]
click at [174, 254] on h2 "CENTRA ™" at bounding box center [194, 260] width 140 height 15
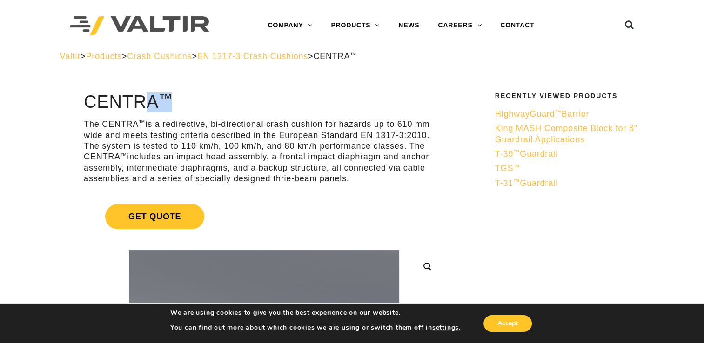
drag, startPoint x: 84, startPoint y: 102, endPoint x: 178, endPoint y: 97, distance: 94.1
click at [178, 97] on h1 "CENTRA ™" at bounding box center [264, 103] width 360 height 20
drag, startPoint x: 178, startPoint y: 97, endPoint x: 149, endPoint y: 106, distance: 30.2
copy h1 "CENTRA ™"
